Goal: Navigation & Orientation: Find specific page/section

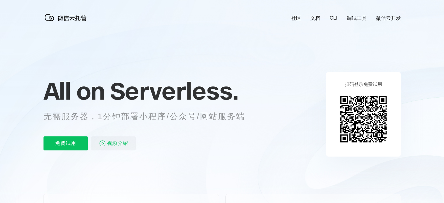
scroll to position [0, 1038]
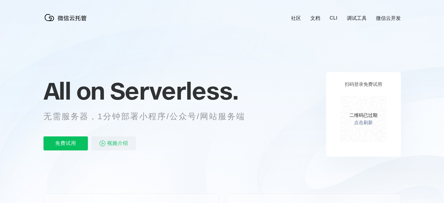
click at [410, 106] on icon at bounding box center [222, 157] width 561 height 315
click at [357, 121] on link "点击刷新" at bounding box center [363, 123] width 19 height 6
click at [365, 124] on link "点击刷新" at bounding box center [363, 123] width 19 height 6
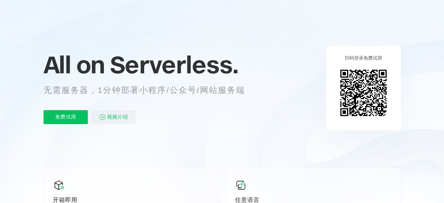
scroll to position [0, 0]
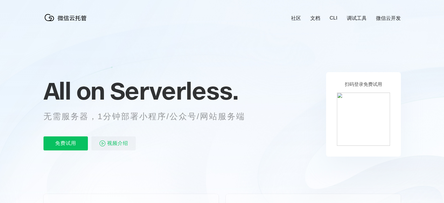
scroll to position [0, 1038]
